Goal: Task Accomplishment & Management: Manage account settings

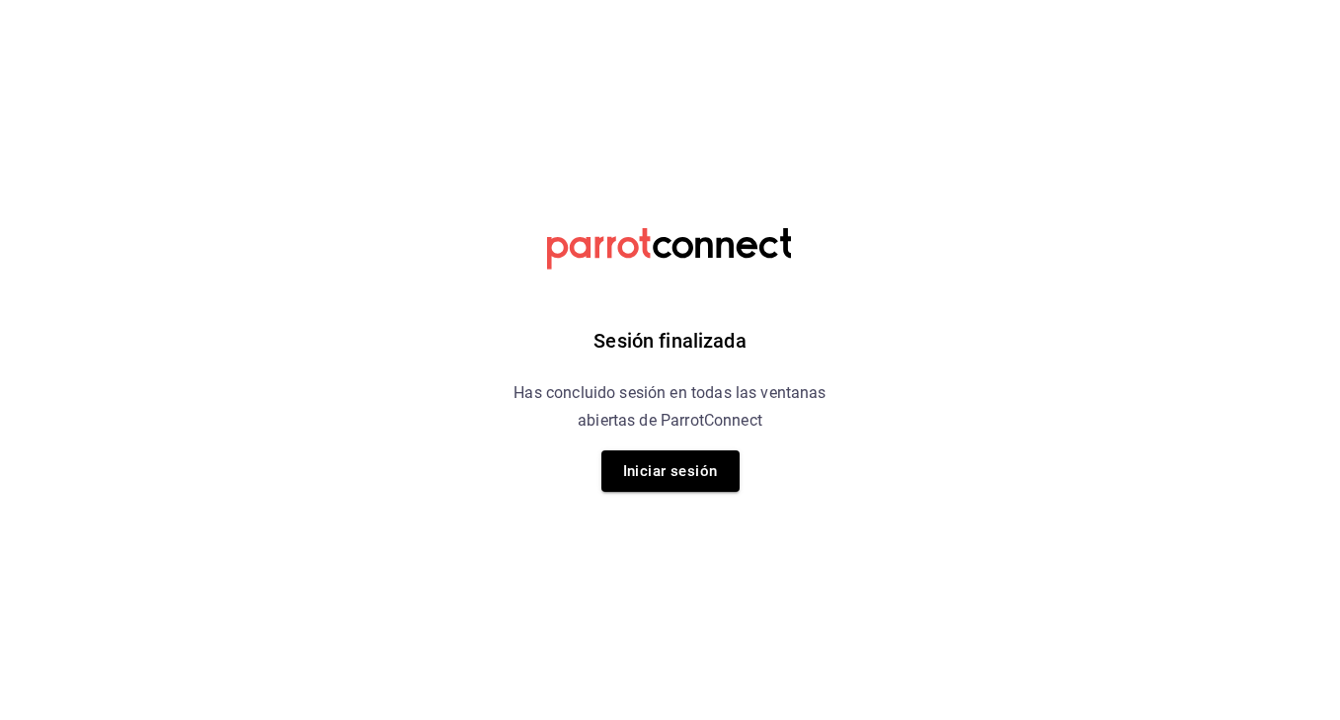
click at [594, 13] on div "Sesión finalizada Has concluido sesión en todas las ventanas abiertas de Parrot…" at bounding box center [670, 360] width 499 height 720
click at [685, 469] on button "Iniciar sesión" at bounding box center [671, 470] width 138 height 41
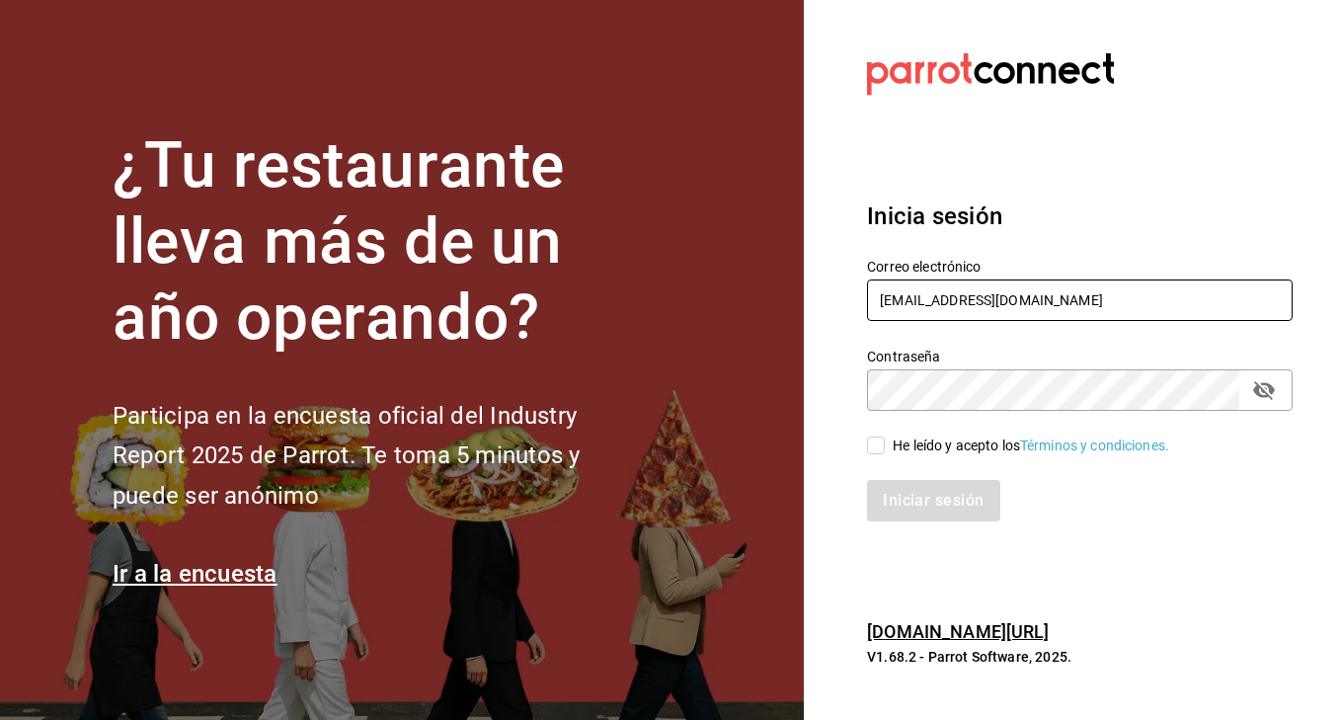
type input "gusibarenque@gmail.com"
click at [879, 447] on input "He leído y acepto los Términos y condiciones." at bounding box center [876, 446] width 18 height 18
checkbox input "true"
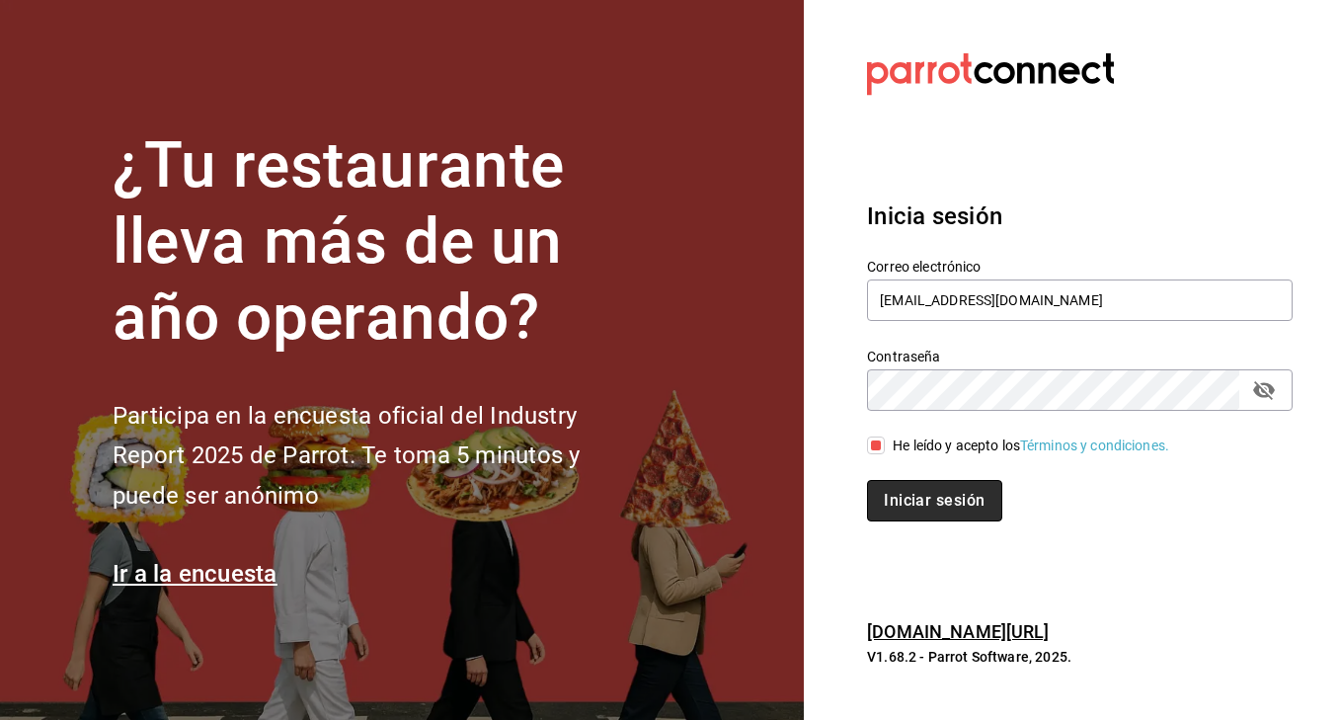
click at [903, 495] on button "Iniciar sesión" at bounding box center [934, 500] width 134 height 41
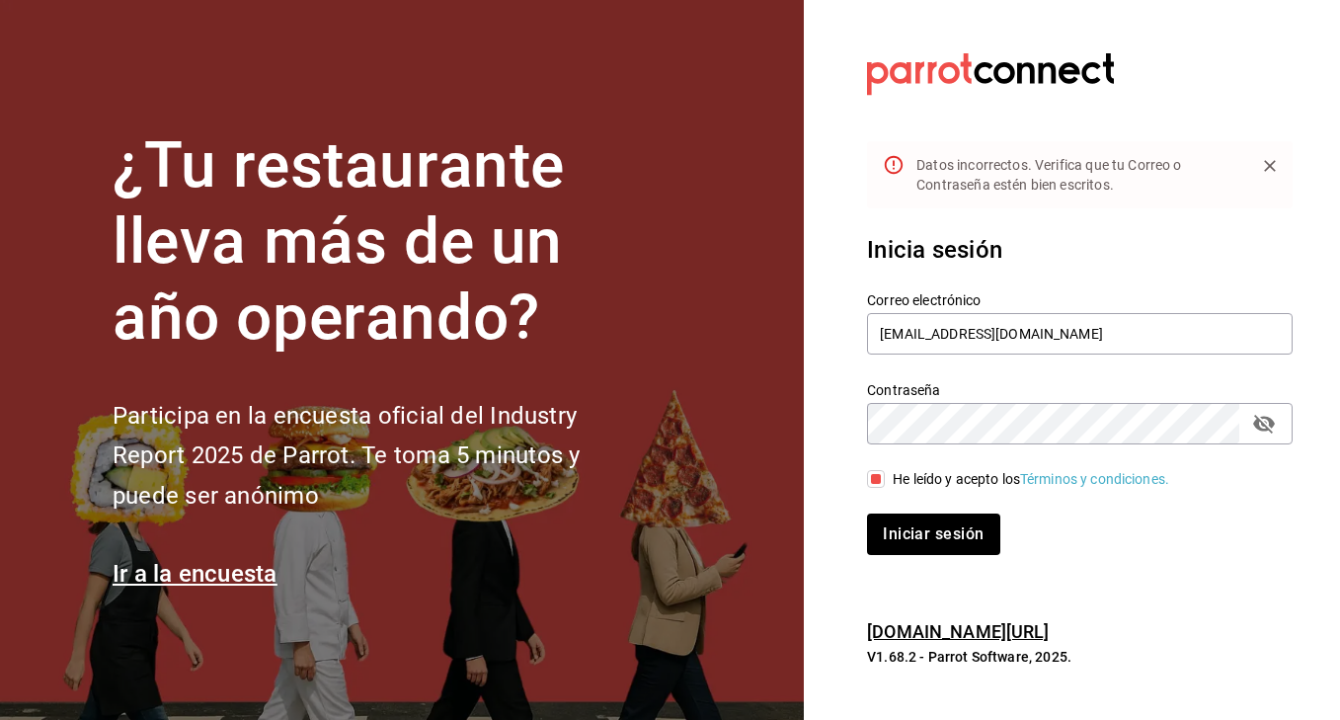
click at [1260, 432] on icon "passwordField" at bounding box center [1265, 424] width 24 height 24
click at [834, 636] on section "Datos incorrectos. Verifica que tu Correo o Contraseña estén bien escritos. Ini…" at bounding box center [1072, 360] width 536 height 720
drag, startPoint x: 834, startPoint y: 636, endPoint x: 934, endPoint y: 543, distance: 137.0
click at [934, 543] on section "Datos incorrectos. Verifica que tu Correo o Contraseña estén bien escritos. Ini…" at bounding box center [1072, 360] width 536 height 720
click at [934, 543] on button "Iniciar sesión" at bounding box center [934, 534] width 134 height 41
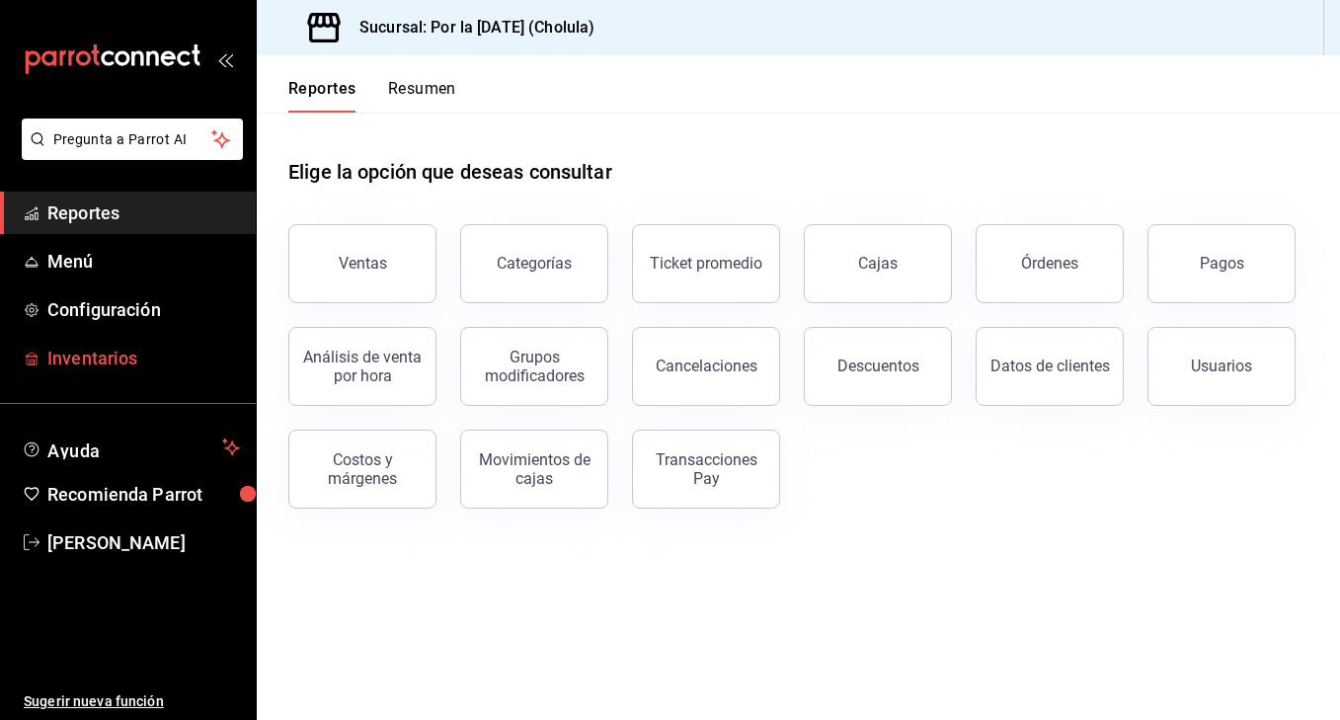
click at [126, 349] on span "Inventarios" at bounding box center [143, 358] width 193 height 27
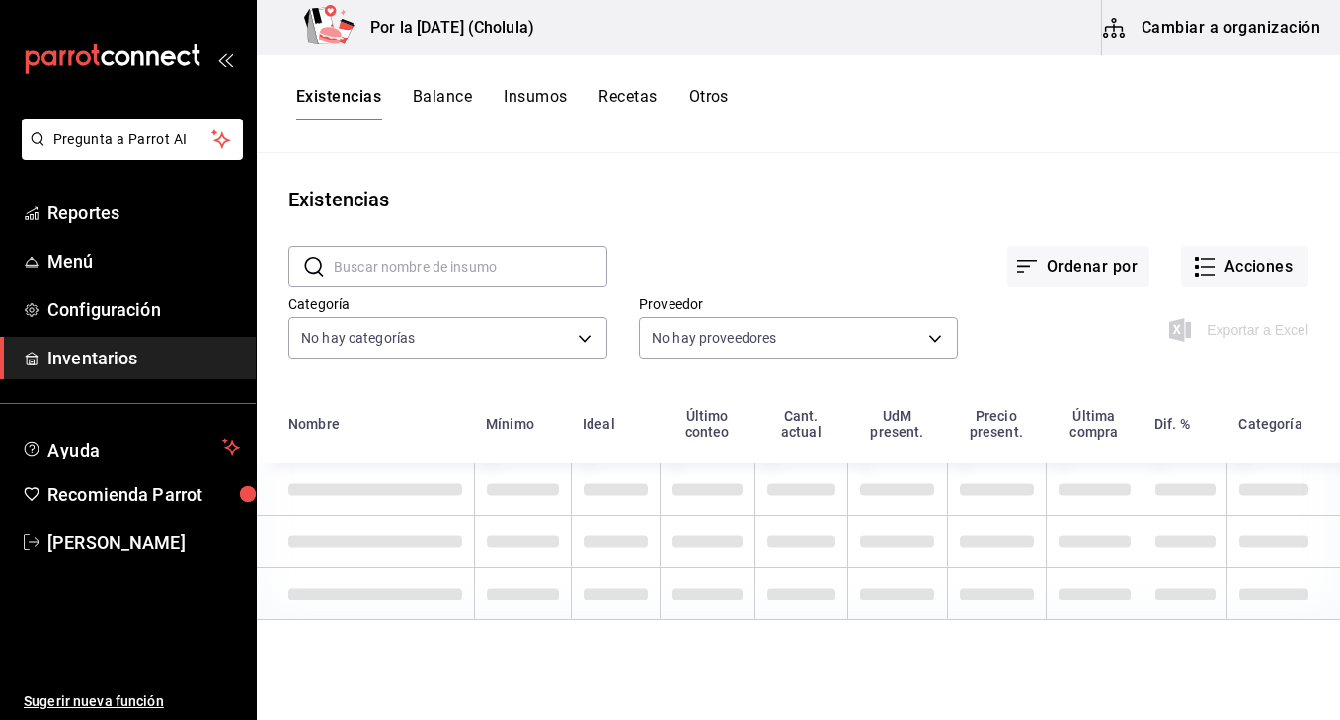
click at [457, 405] on th "Nombre" at bounding box center [365, 429] width 217 height 67
